Goal: Task Accomplishment & Management: Manage account settings

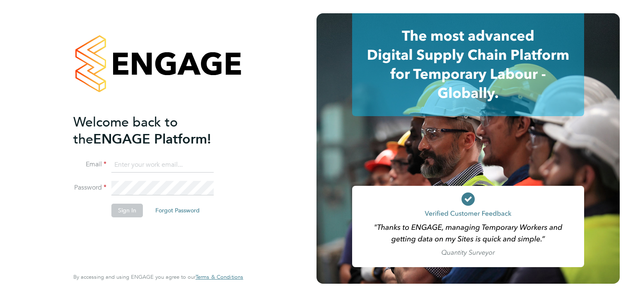
type input "tracey.collins@hmsworks.co.uk"
drag, startPoint x: 124, startPoint y: 209, endPoint x: 150, endPoint y: 212, distance: 26.3
click at [124, 211] on button "Sign In" at bounding box center [128, 210] width 32 height 13
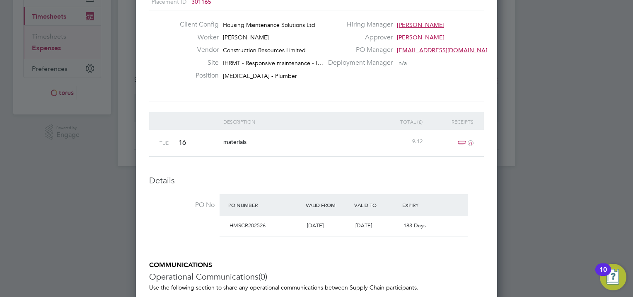
scroll to position [166, 0]
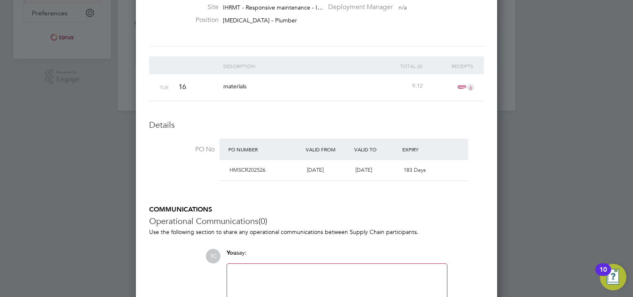
click at [461, 87] on span "0" at bounding box center [465, 87] width 18 height 10
click at [460, 85] on span "+" at bounding box center [465, 87] width 18 height 10
click at [463, 216] on h3 "Operational Communications (0)" at bounding box center [316, 221] width 335 height 11
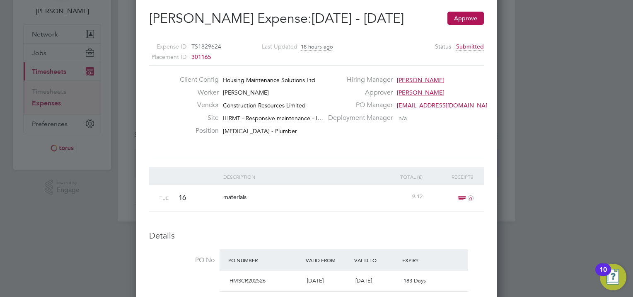
scroll to position [0, 0]
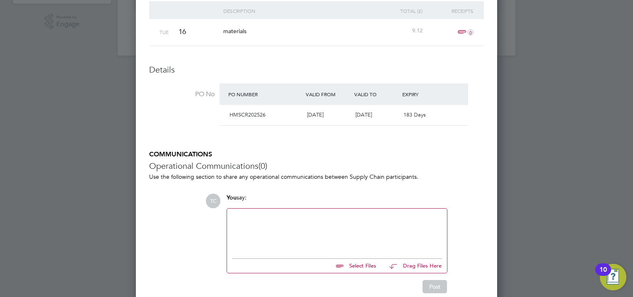
click at [290, 114] on div "HMSCR202526" at bounding box center [265, 115] width 78 height 14
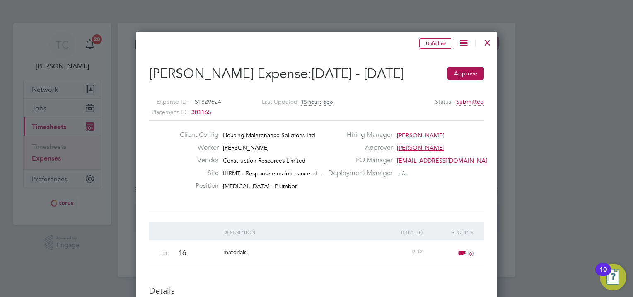
drag, startPoint x: 337, startPoint y: 250, endPoint x: 352, endPoint y: 249, distance: 14.1
click at [338, 250] on div "materials" at bounding box center [297, 252] width 153 height 24
click at [463, 72] on button "Approve" at bounding box center [466, 73] width 36 height 13
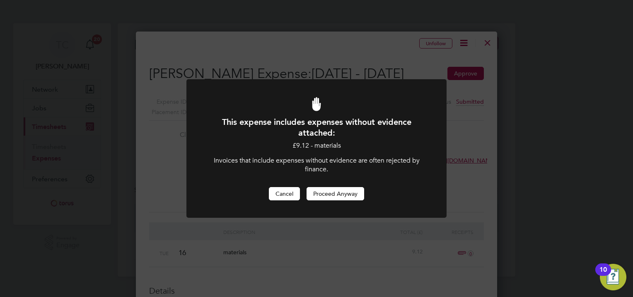
click at [287, 193] on button "Cancel" at bounding box center [284, 193] width 31 height 13
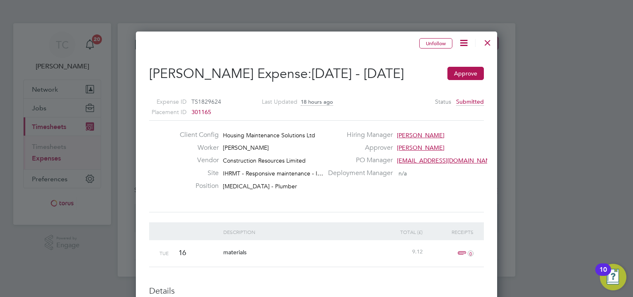
click at [464, 251] on span "0" at bounding box center [465, 253] width 18 height 10
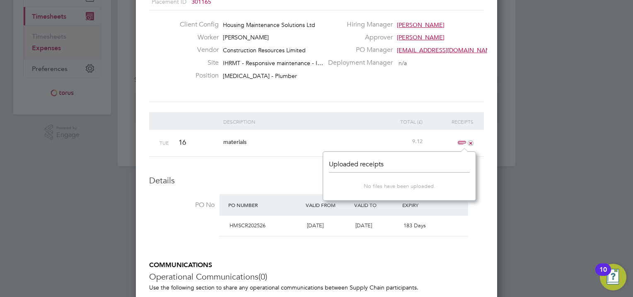
drag, startPoint x: 490, startPoint y: 155, endPoint x: 497, endPoint y: 154, distance: 7.1
click at [491, 155] on div "Unfollow [PERSON_NAME] Expense: [DATE] - [DATE] Approve Expense ID TS1829624 Pl…" at bounding box center [316, 215] width 361 height 588
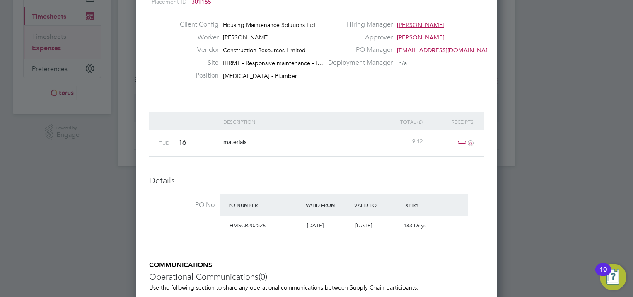
drag, startPoint x: 464, startPoint y: 143, endPoint x: 444, endPoint y: 158, distance: 24.6
click at [434, 162] on li "Description Total (£) Receipts Tue 16 materials 9.12 0" at bounding box center [316, 143] width 335 height 63
click at [470, 141] on icon "0" at bounding box center [471, 143] width 6 height 6
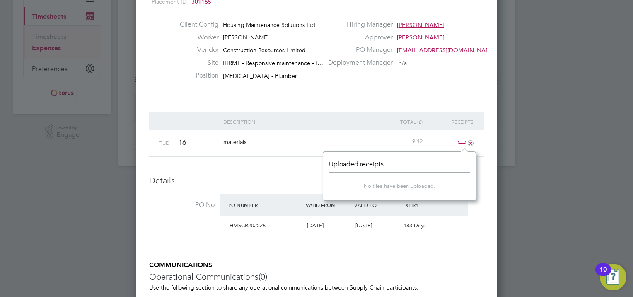
drag, startPoint x: 301, startPoint y: 134, endPoint x: 378, endPoint y: 144, distance: 77.3
click at [302, 135] on div "materials" at bounding box center [297, 142] width 153 height 24
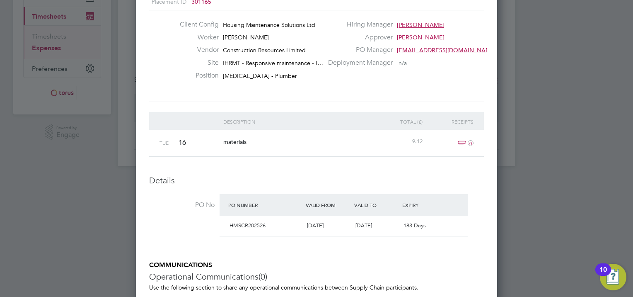
drag, startPoint x: 301, startPoint y: 142, endPoint x: 319, endPoint y: 152, distance: 20.6
click at [303, 142] on div "materials" at bounding box center [297, 142] width 153 height 24
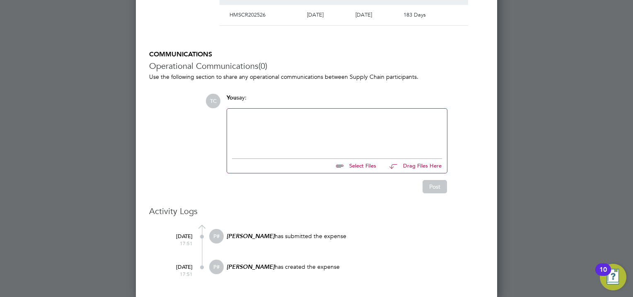
drag, startPoint x: 241, startPoint y: 116, endPoint x: 264, endPoint y: 116, distance: 23.2
click at [242, 116] on div at bounding box center [337, 132] width 210 height 36
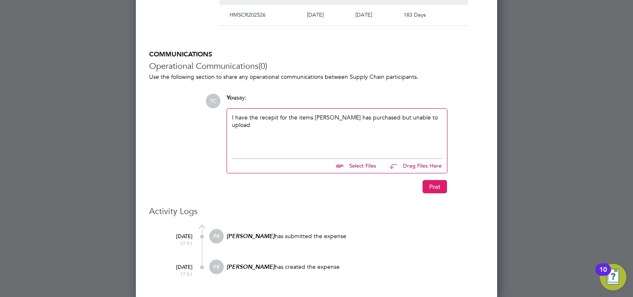
click at [439, 188] on button "Post" at bounding box center [435, 186] width 24 height 13
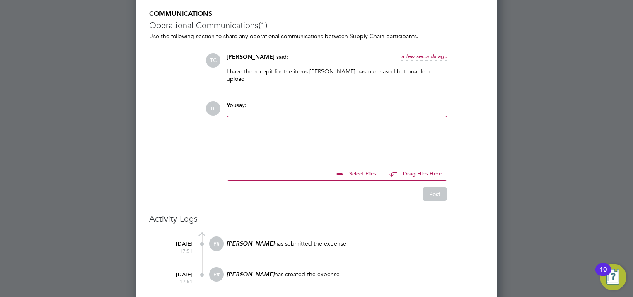
scroll to position [30, 0]
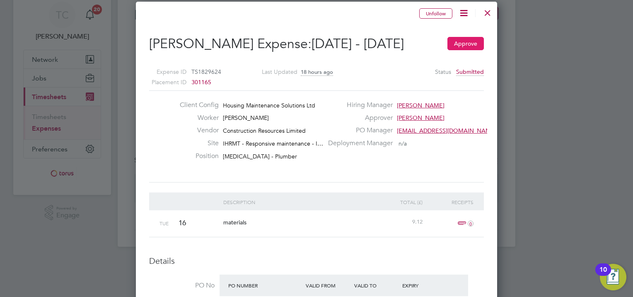
click at [473, 41] on button "Approve" at bounding box center [466, 43] width 36 height 13
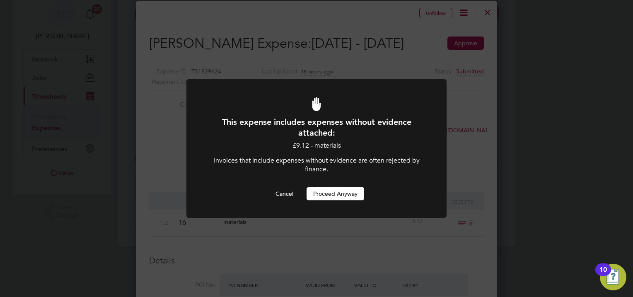
click at [332, 196] on button "Proceed Anyway" at bounding box center [336, 193] width 58 height 13
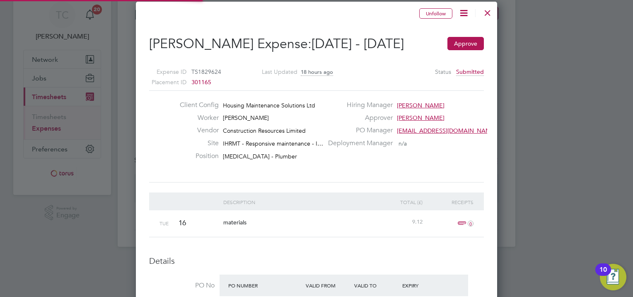
scroll to position [4, 4]
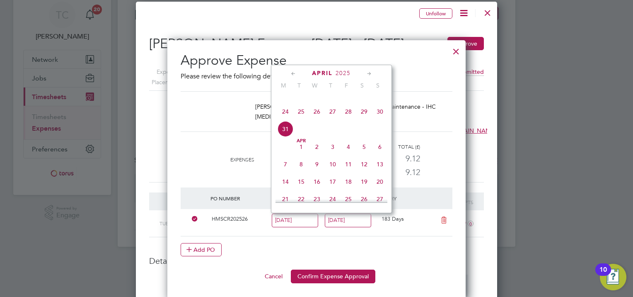
drag, startPoint x: 355, startPoint y: 272, endPoint x: 418, endPoint y: 275, distance: 63.5
click at [355, 273] on button "Confirm Expense Approval" at bounding box center [333, 275] width 85 height 13
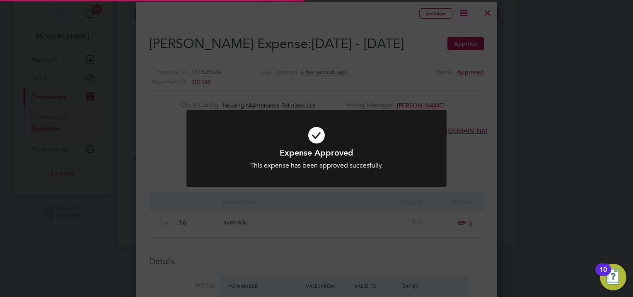
scroll to position [4, 4]
